Goal: Transaction & Acquisition: Purchase product/service

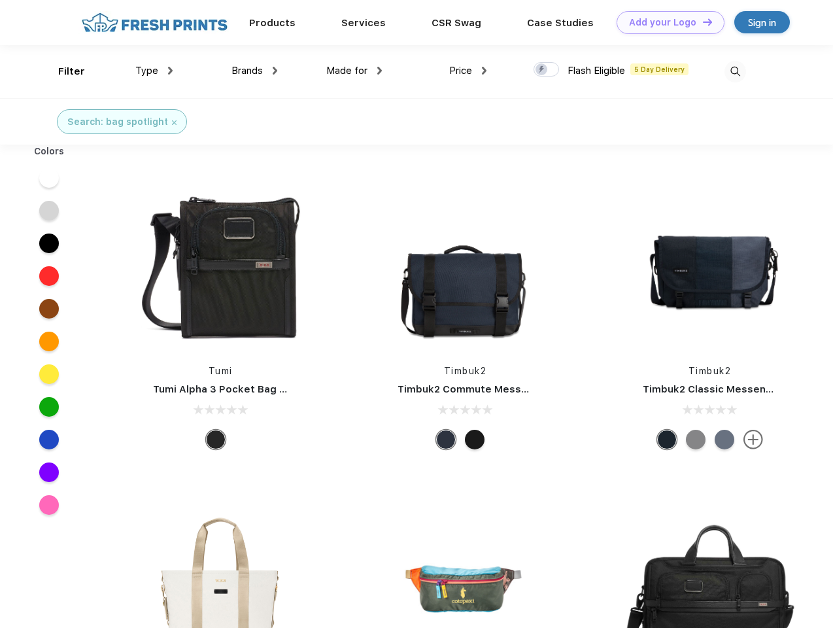
click at [665, 22] on link "Add your Logo Design Tool" at bounding box center [670, 22] width 108 height 23
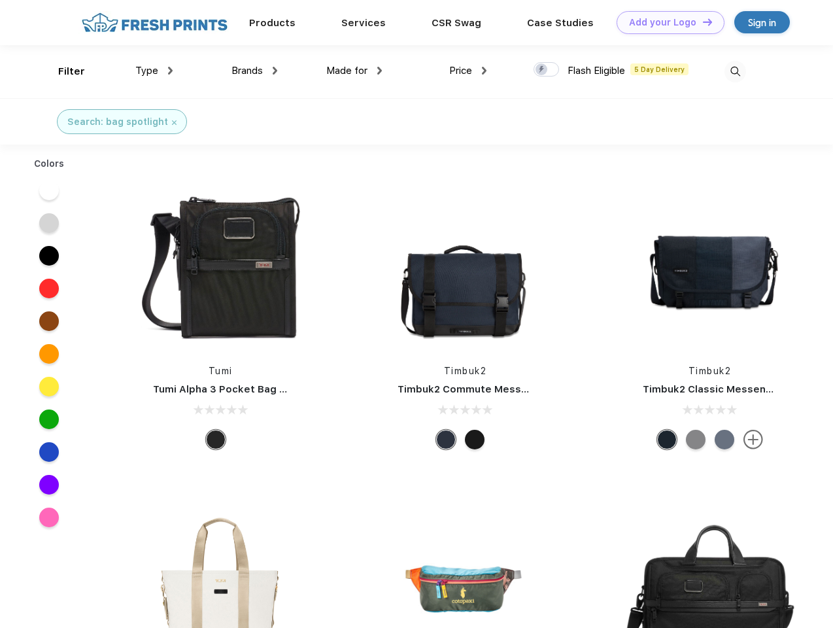
click at [0, 0] on div "Design Tool" at bounding box center [0, 0] width 0 height 0
click at [701, 22] on link "Add your Logo Design Tool" at bounding box center [670, 22] width 108 height 23
click at [63, 71] on div "Filter" at bounding box center [71, 71] width 27 height 15
click at [154, 71] on span "Type" at bounding box center [146, 71] width 23 height 12
click at [254, 71] on span "Brands" at bounding box center [246, 71] width 31 height 12
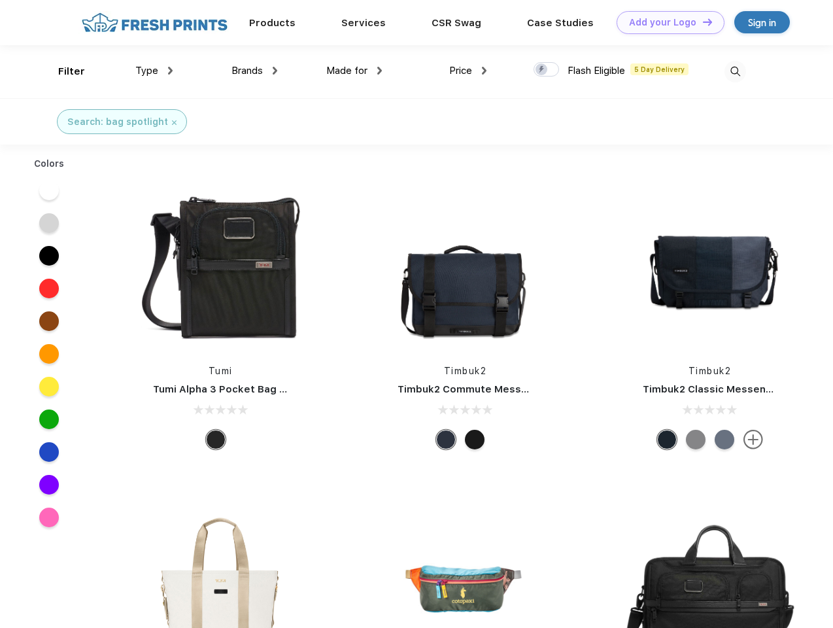
click at [354, 71] on span "Made for" at bounding box center [346, 71] width 41 height 12
click at [468, 71] on span "Price" at bounding box center [460, 71] width 23 height 12
click at [547, 70] on div at bounding box center [545, 69] width 25 height 14
click at [542, 70] on input "checkbox" at bounding box center [537, 65] width 8 height 8
click at [735, 71] on img at bounding box center [735, 72] width 22 height 22
